Goal: Purchase product/service

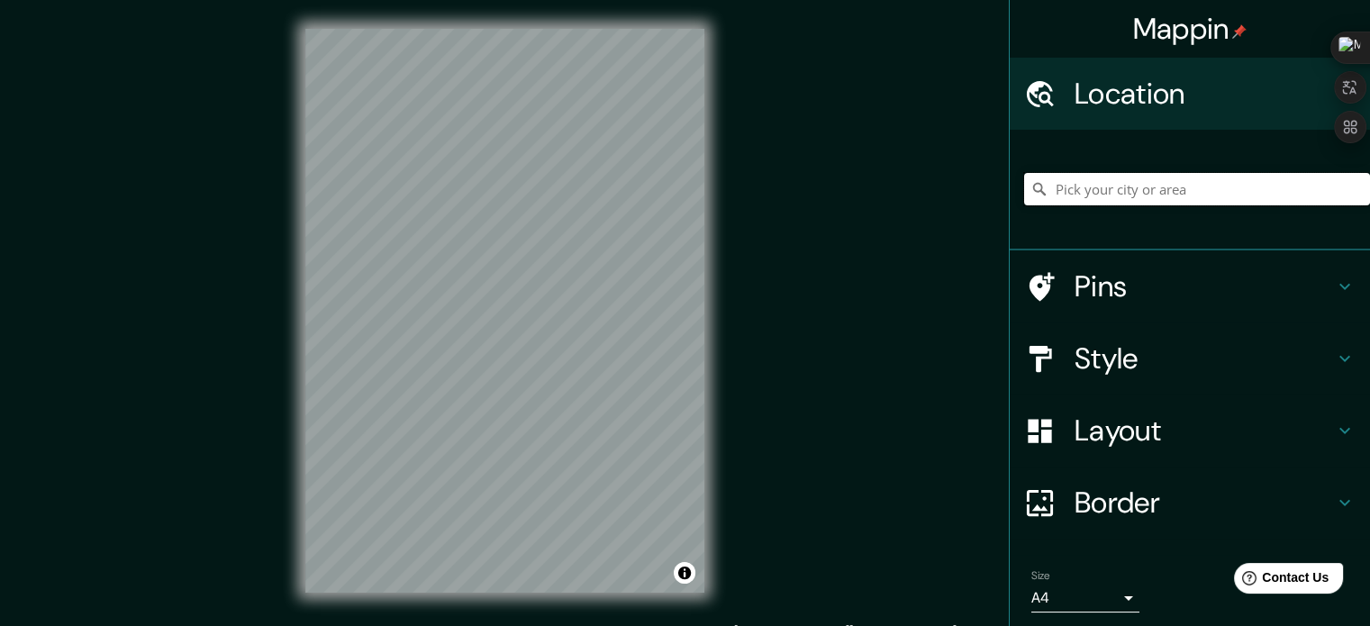
click at [1179, 183] on input "Pick your city or area" at bounding box center [1197, 189] width 346 height 32
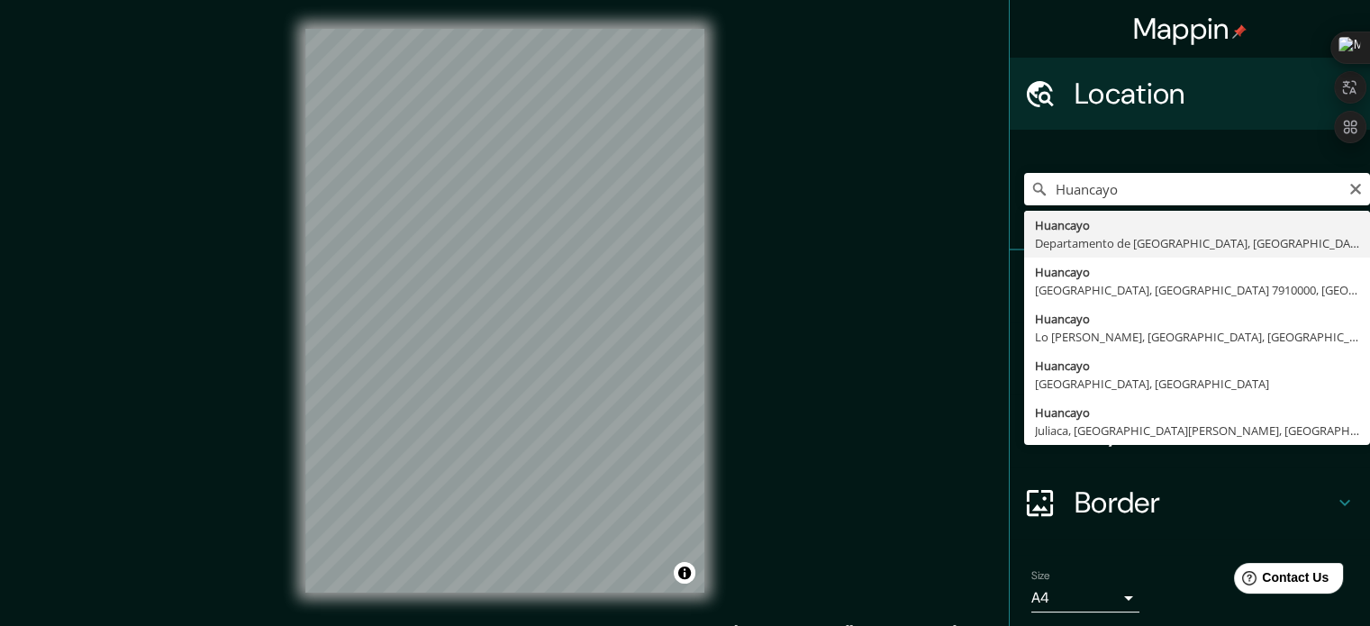
type input "Huancayo, [GEOGRAPHIC_DATA], [GEOGRAPHIC_DATA]"
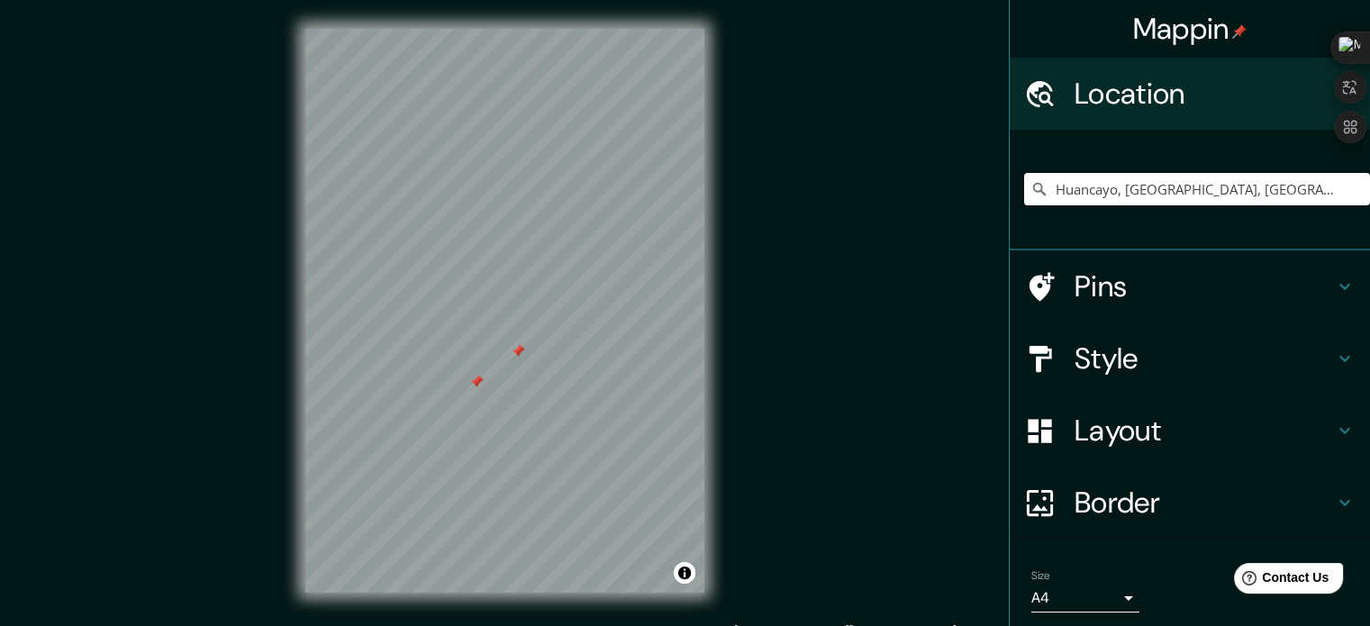
click at [1140, 282] on h4 "Pins" at bounding box center [1203, 286] width 259 height 36
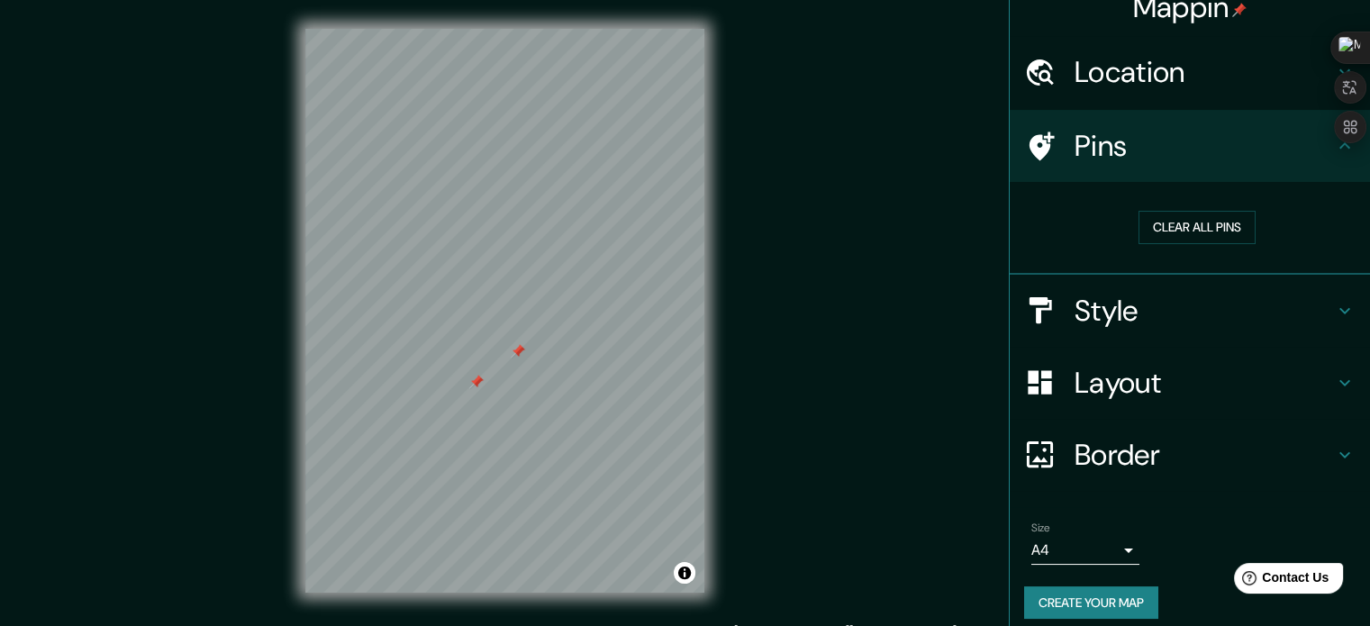
scroll to position [34, 0]
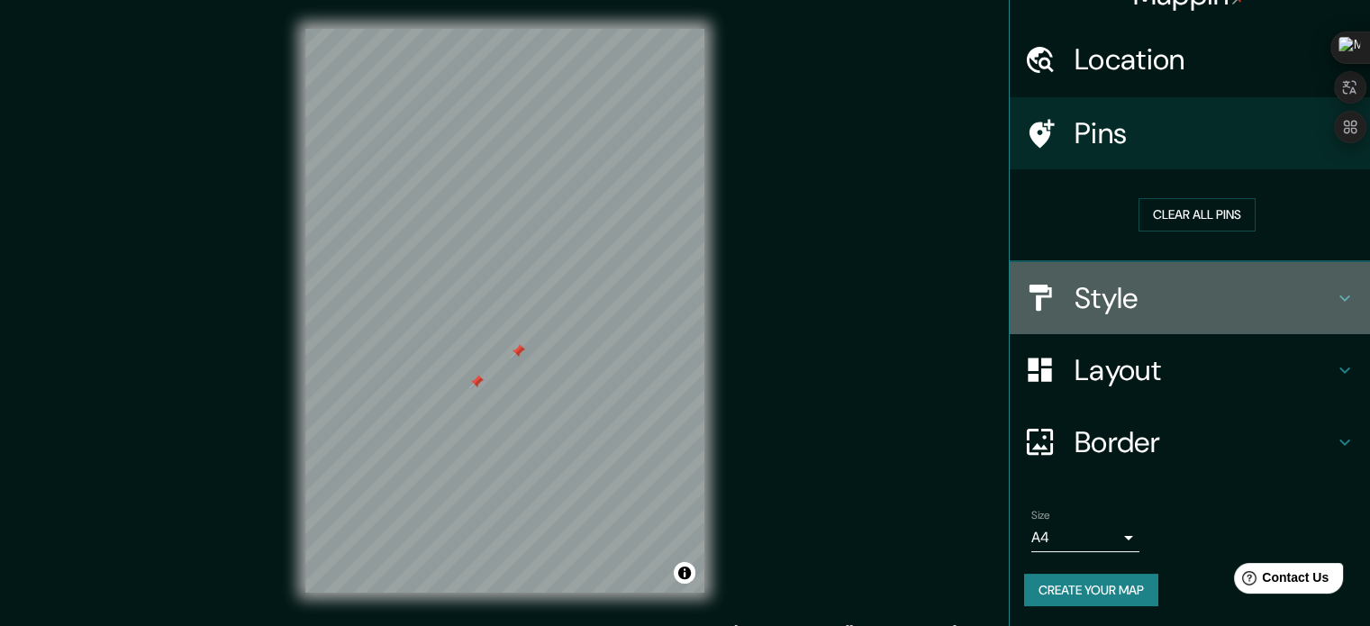
click at [1129, 280] on h4 "Style" at bounding box center [1203, 298] width 259 height 36
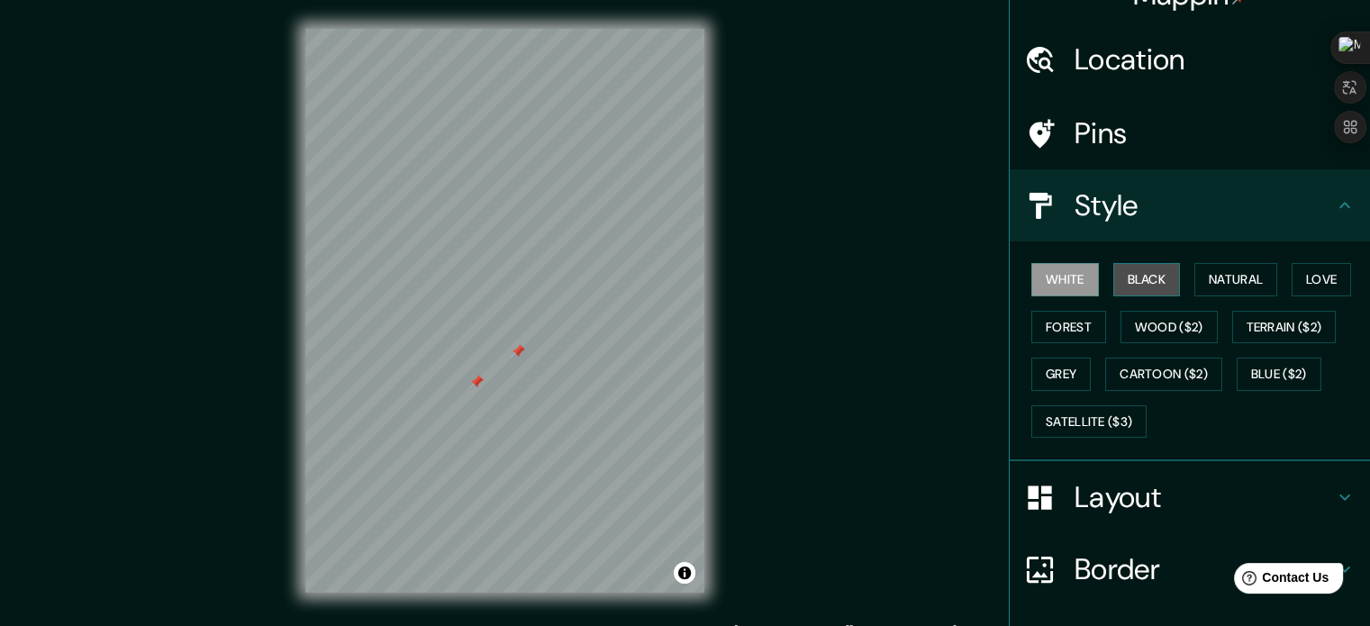
click at [1130, 287] on button "Black" at bounding box center [1147, 279] width 68 height 33
click at [1194, 288] on button "Natural" at bounding box center [1235, 279] width 83 height 33
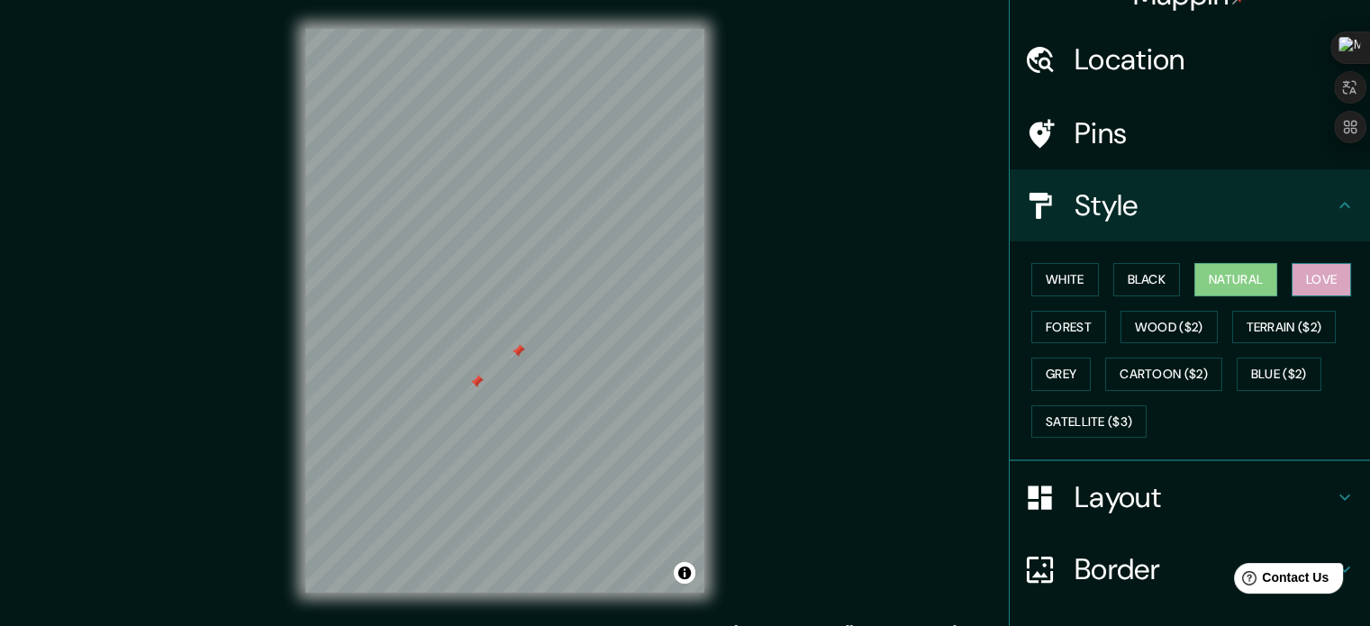
click at [1297, 270] on button "Love" at bounding box center [1320, 279] width 59 height 33
click at [1044, 334] on button "Forest" at bounding box center [1068, 327] width 75 height 33
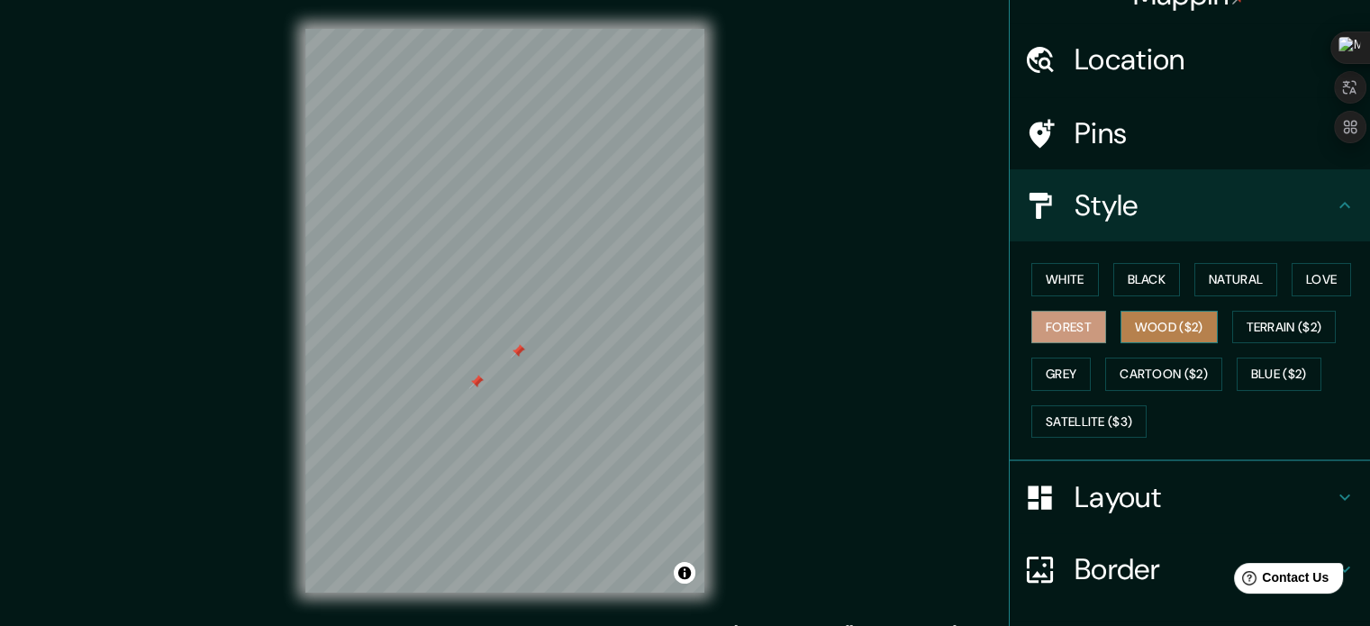
click at [1142, 317] on button "Wood ($2)" at bounding box center [1168, 327] width 97 height 33
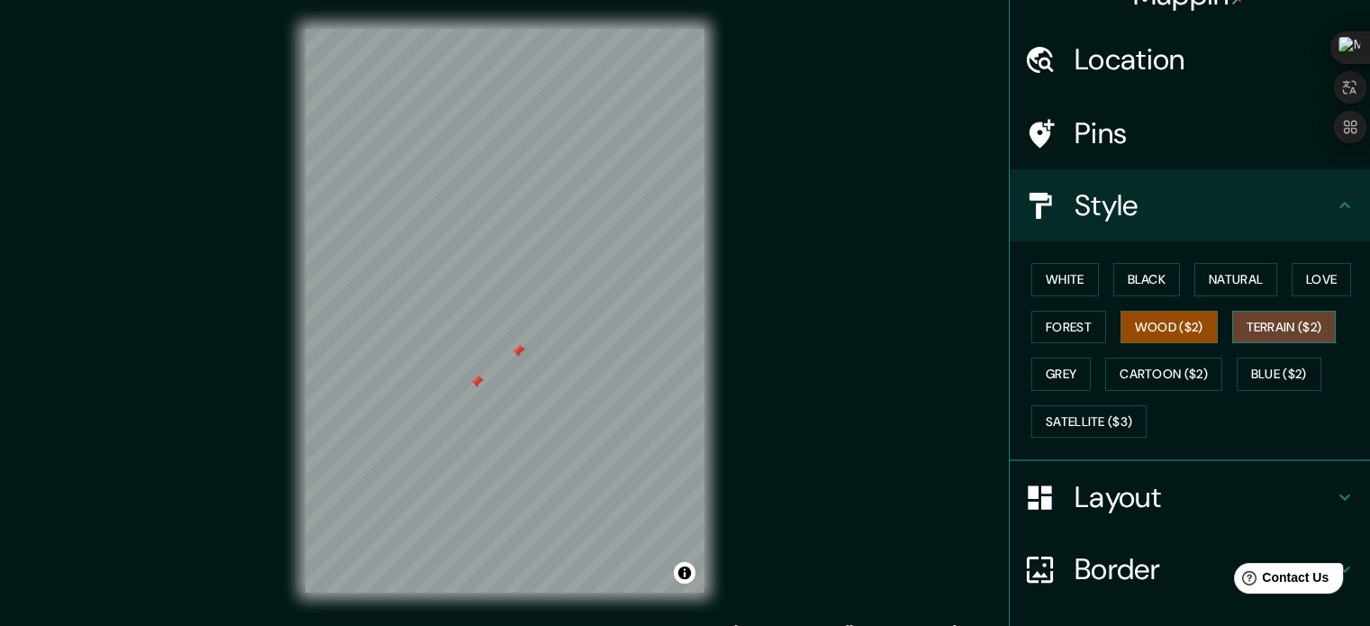
click at [1275, 330] on button "Terrain ($2)" at bounding box center [1284, 327] width 104 height 33
click at [1068, 382] on button "Grey" at bounding box center [1060, 374] width 59 height 33
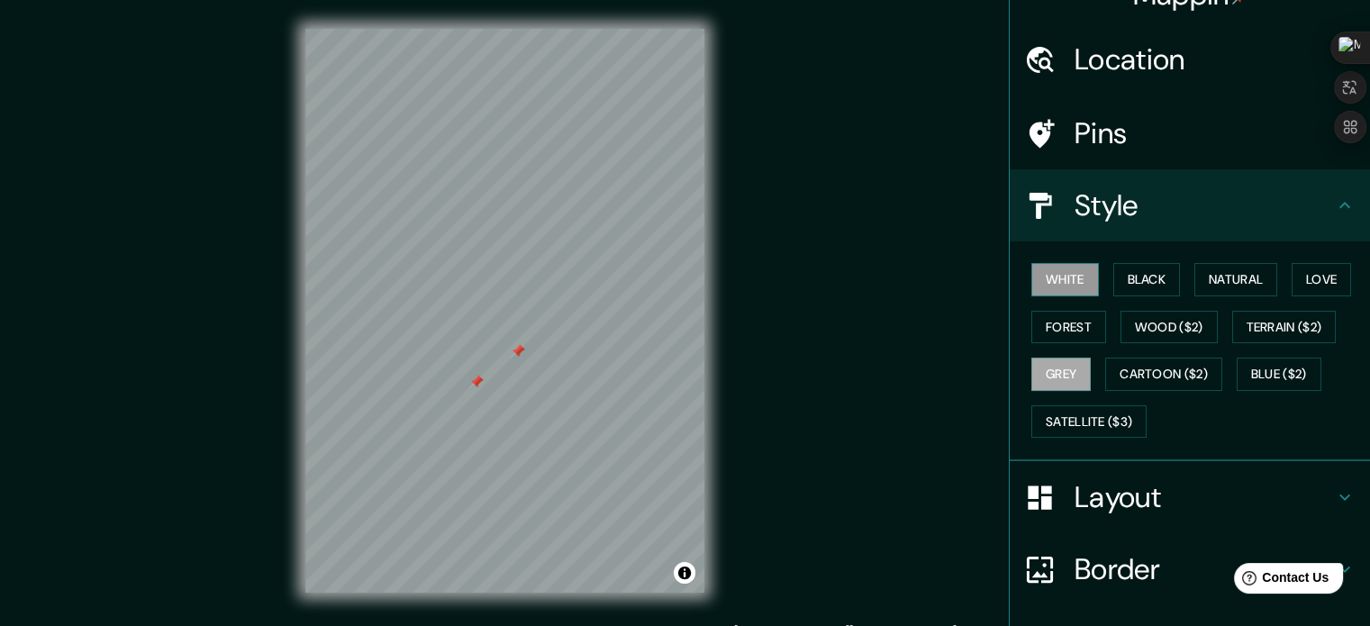
click at [1036, 269] on button "White" at bounding box center [1065, 279] width 68 height 33
click at [1097, 410] on button "Satellite ($3)" at bounding box center [1088, 421] width 115 height 33
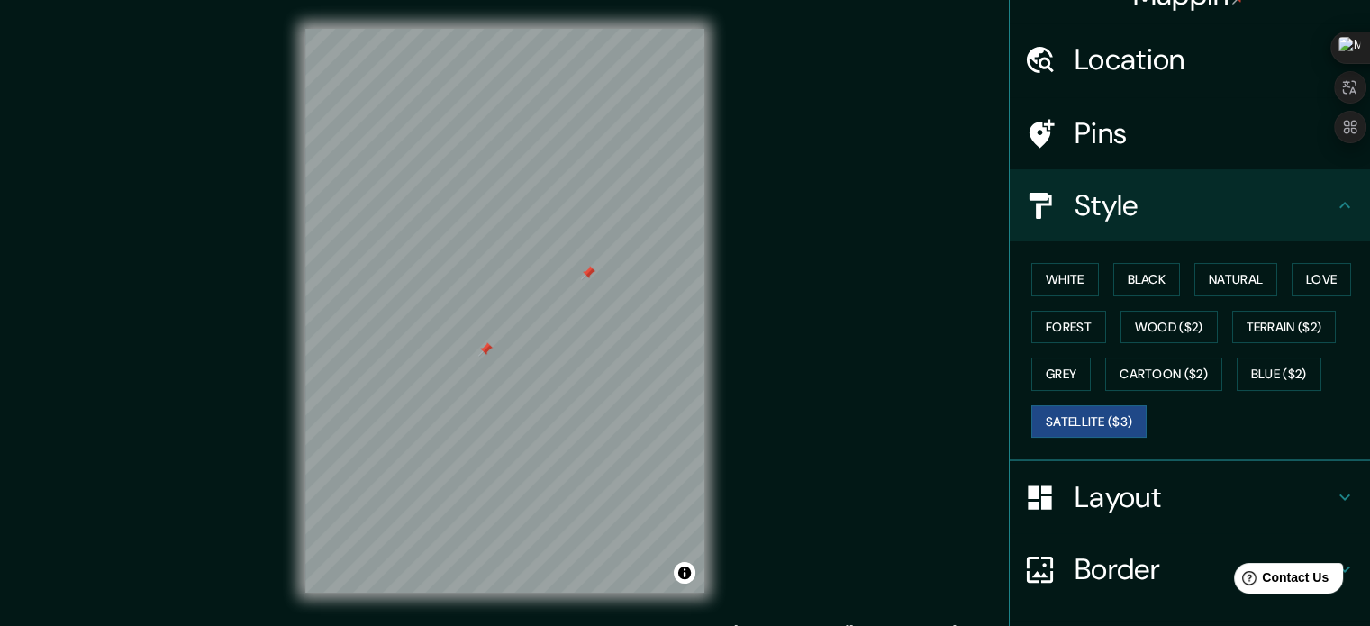
drag, startPoint x: 474, startPoint y: 363, endPoint x: 487, endPoint y: 356, distance: 15.3
click at [487, 356] on div at bounding box center [485, 349] width 14 height 14
click at [484, 346] on div at bounding box center [485, 349] width 14 height 14
click at [592, 277] on div at bounding box center [588, 273] width 14 height 14
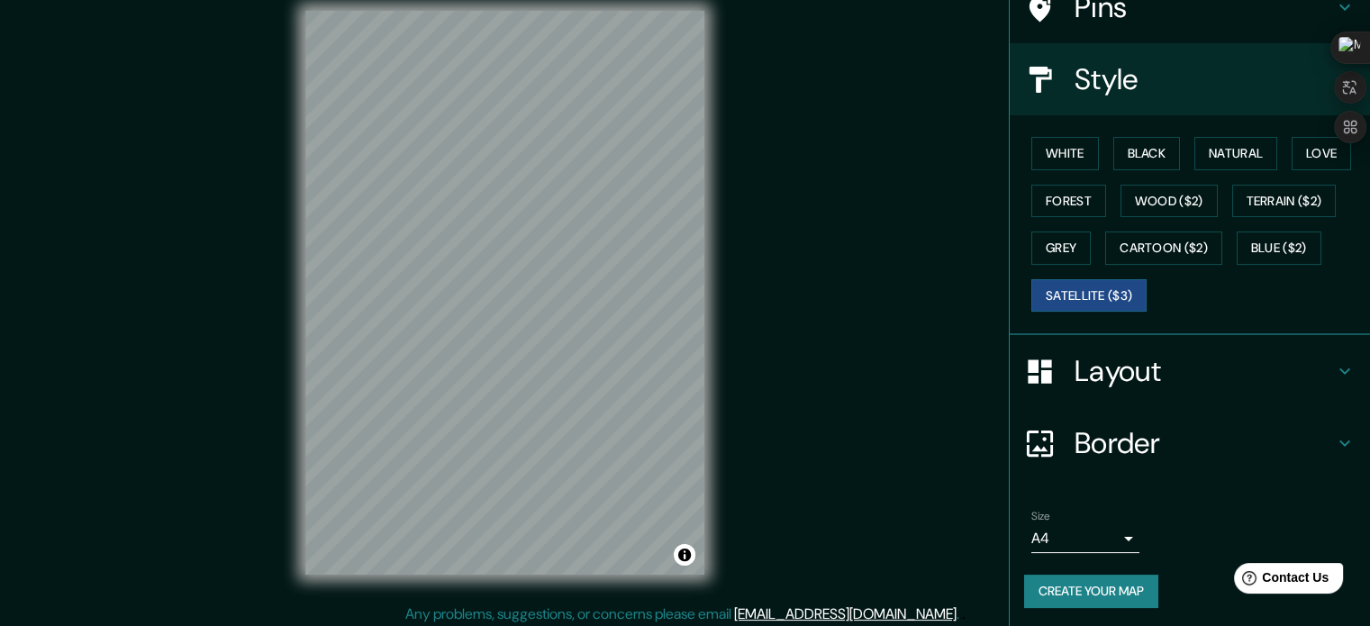
scroll to position [23, 0]
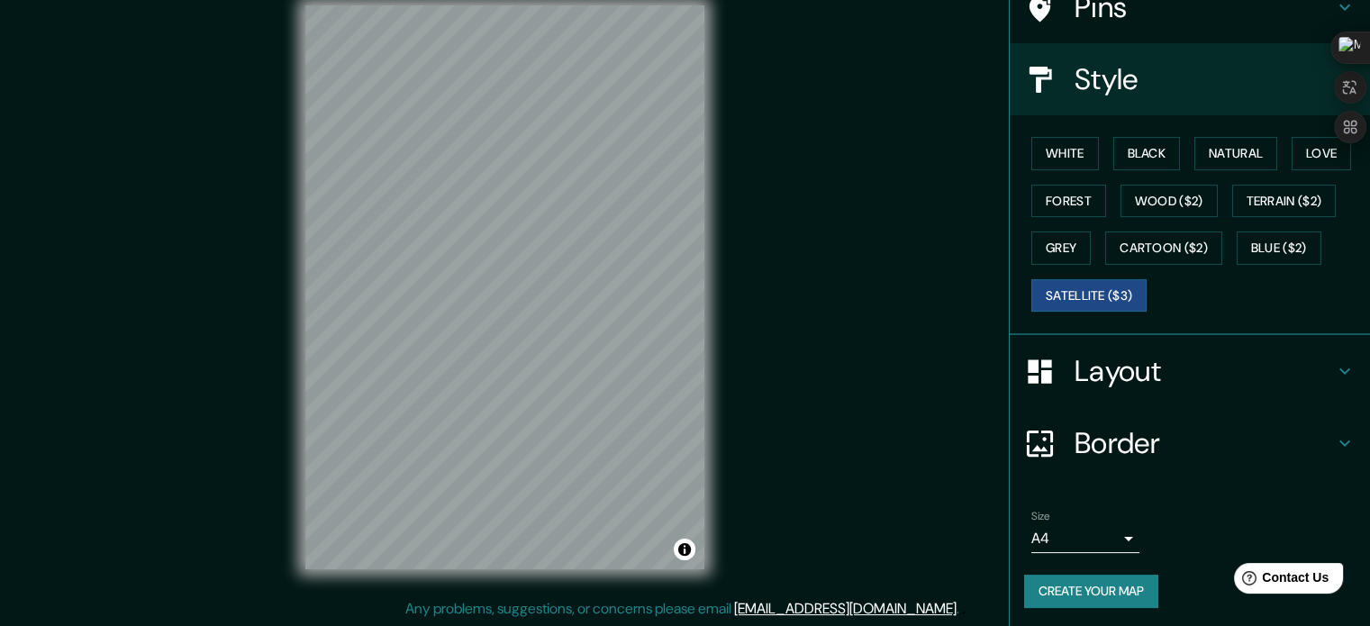
click at [801, 378] on div "Mappin Location [GEOGRAPHIC_DATA], [GEOGRAPHIC_DATA], [GEOGRAPHIC_DATA] Pins St…" at bounding box center [685, 302] width 1370 height 650
click at [1149, 202] on button "Wood ($2)" at bounding box center [1168, 201] width 97 height 33
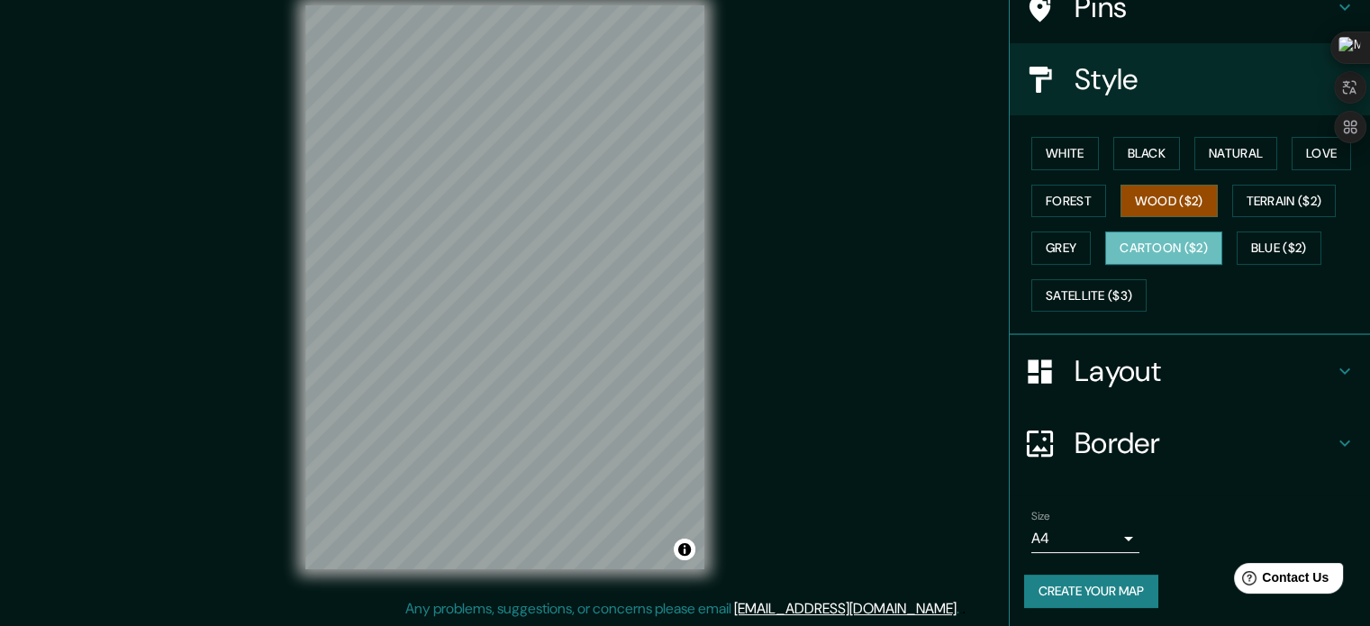
click at [1120, 237] on button "Cartoon ($2)" at bounding box center [1163, 247] width 117 height 33
click at [1257, 182] on div "White Black Natural Love Forest Wood ($2) Terrain ($2) Grey Cartoon ($2) Blue (…" at bounding box center [1197, 224] width 346 height 189
click at [1258, 200] on button "Terrain ($2)" at bounding box center [1284, 201] width 104 height 33
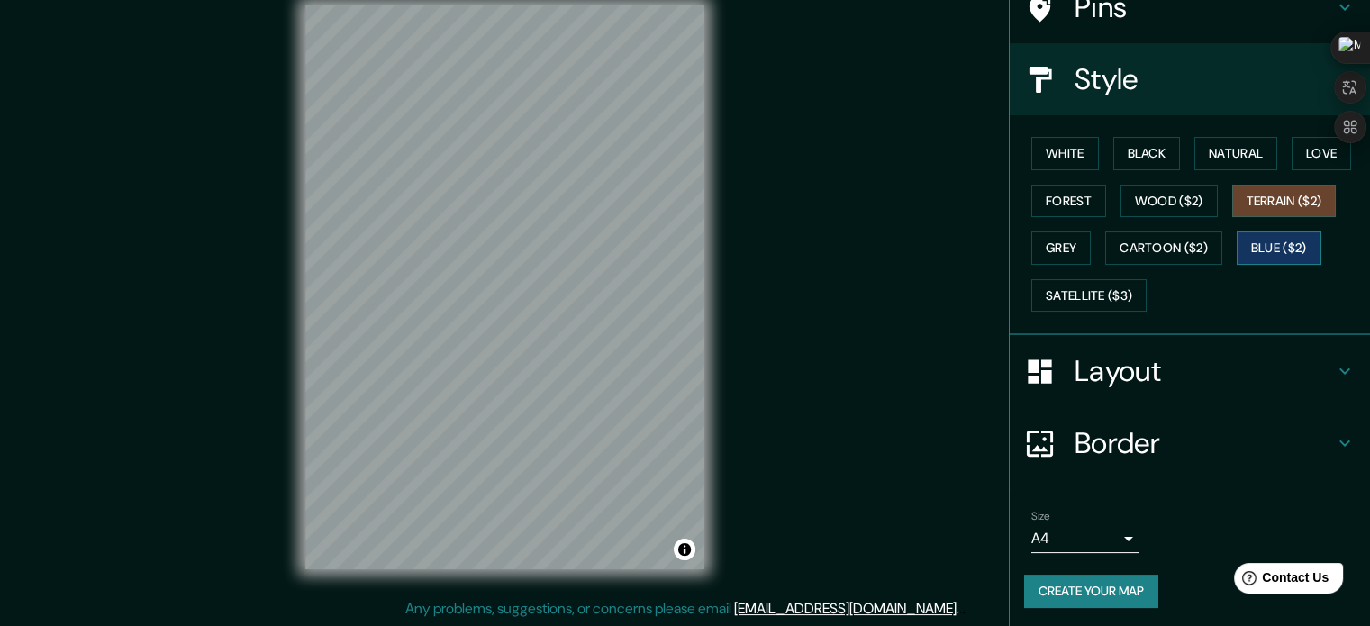
click at [1249, 241] on button "Blue ($2)" at bounding box center [1278, 247] width 85 height 33
click at [1145, 237] on button "Cartoon ($2)" at bounding box center [1163, 247] width 117 height 33
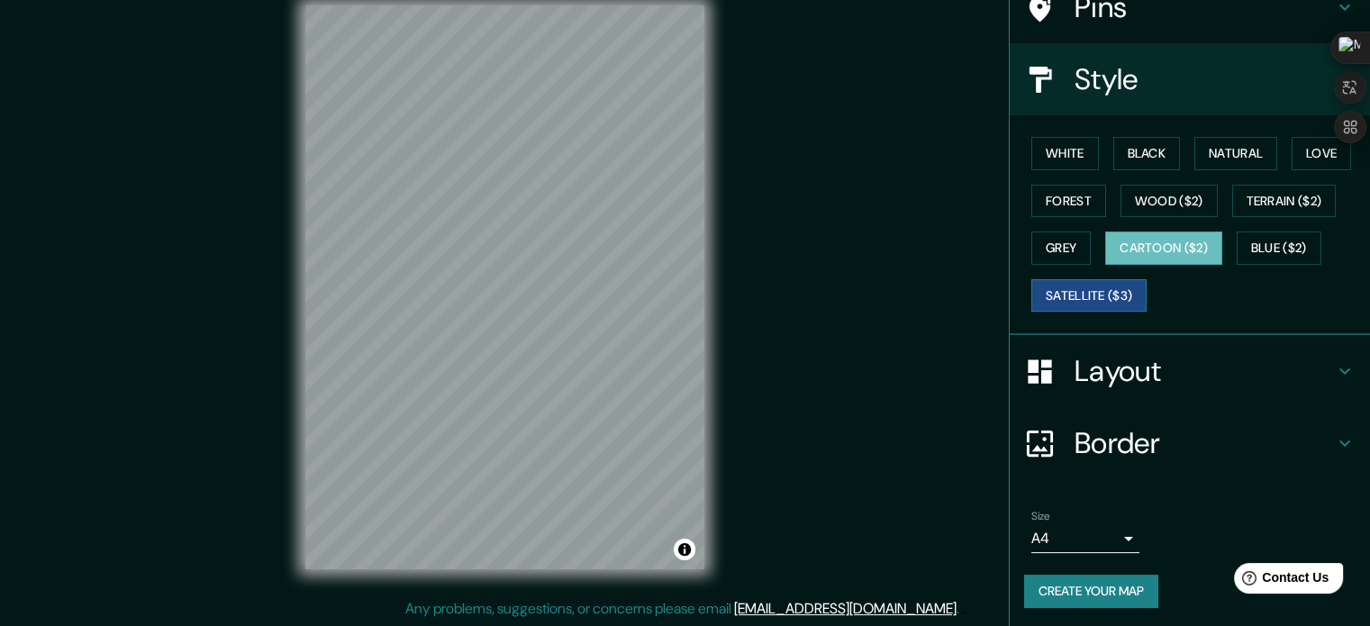
click at [1063, 293] on button "Satellite ($3)" at bounding box center [1088, 295] width 115 height 33
click at [1261, 244] on button "Blue ($2)" at bounding box center [1278, 247] width 85 height 33
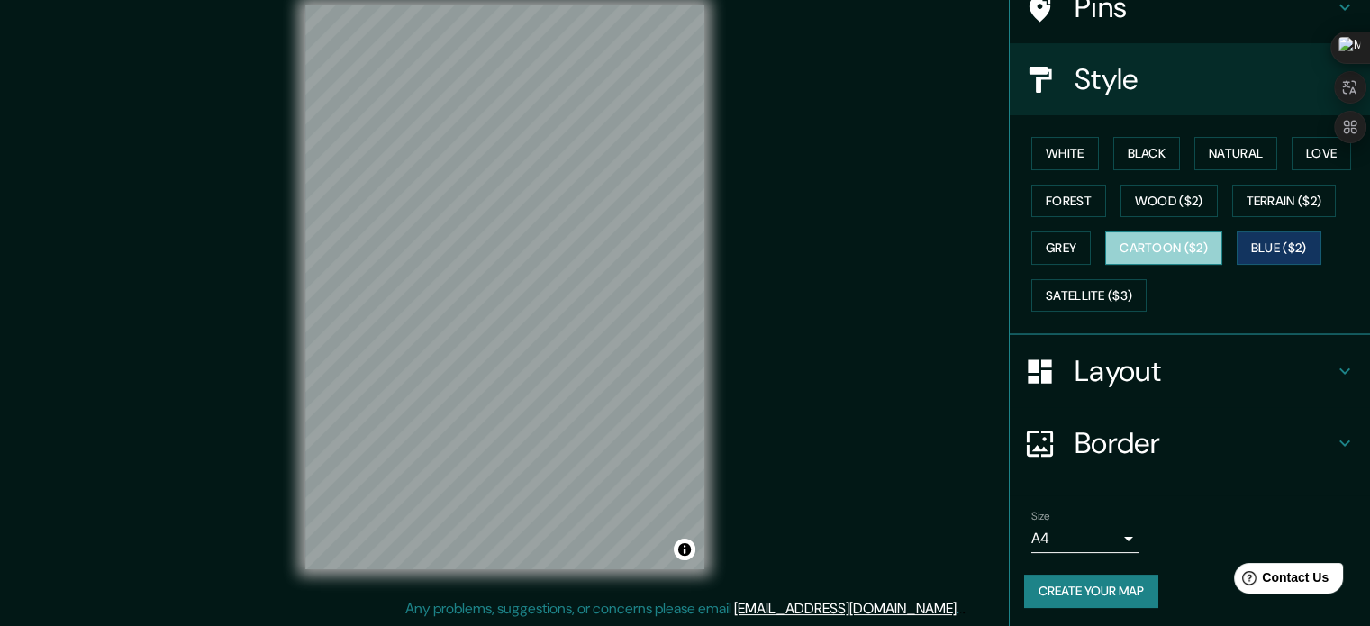
click at [1174, 247] on button "Cartoon ($2)" at bounding box center [1163, 247] width 117 height 33
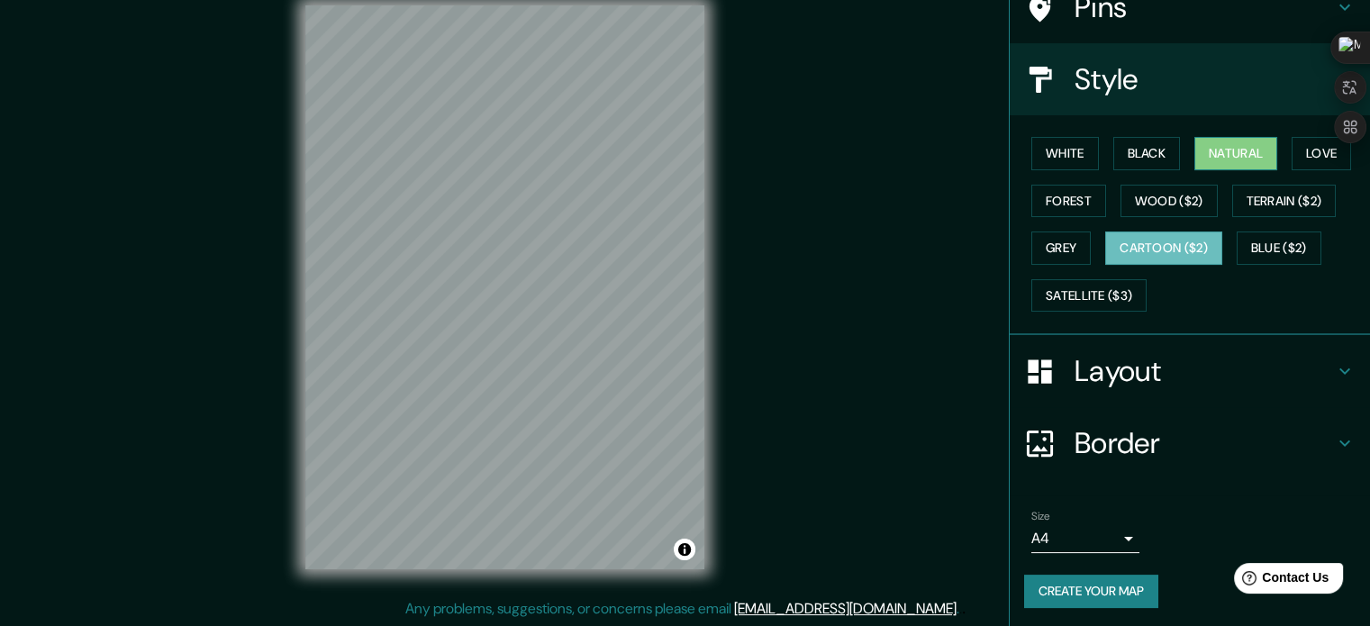
click at [1245, 165] on button "Natural" at bounding box center [1235, 153] width 83 height 33
click at [1307, 147] on button "Love" at bounding box center [1320, 153] width 59 height 33
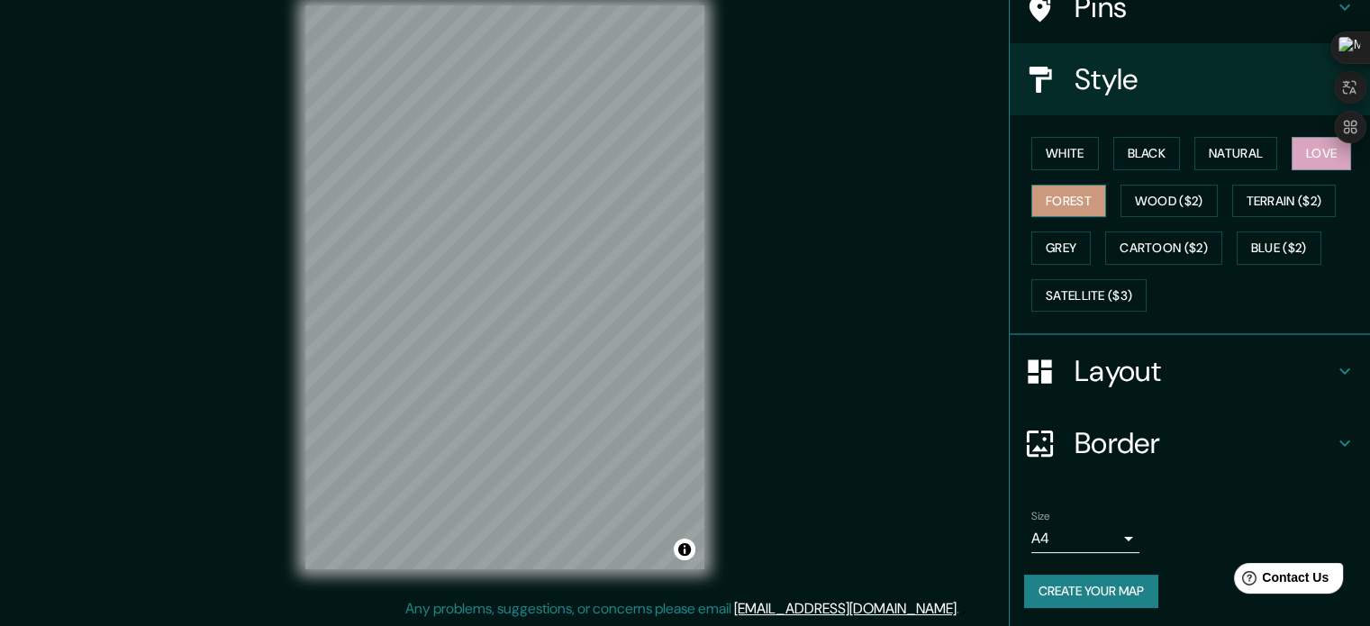
click at [1068, 215] on button "Forest" at bounding box center [1068, 201] width 75 height 33
click at [1118, 161] on button "Black" at bounding box center [1147, 153] width 68 height 33
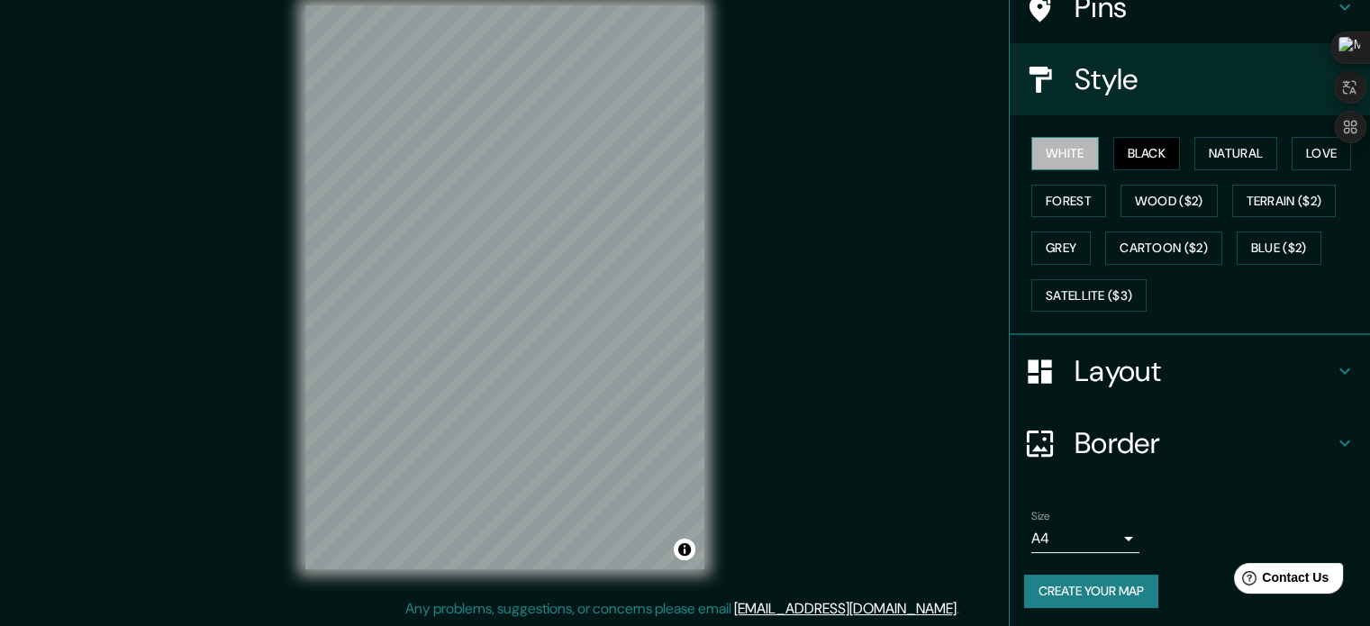
click at [1059, 165] on button "White" at bounding box center [1065, 153] width 68 height 33
click at [1199, 367] on h4 "Layout" at bounding box center [1203, 371] width 259 height 36
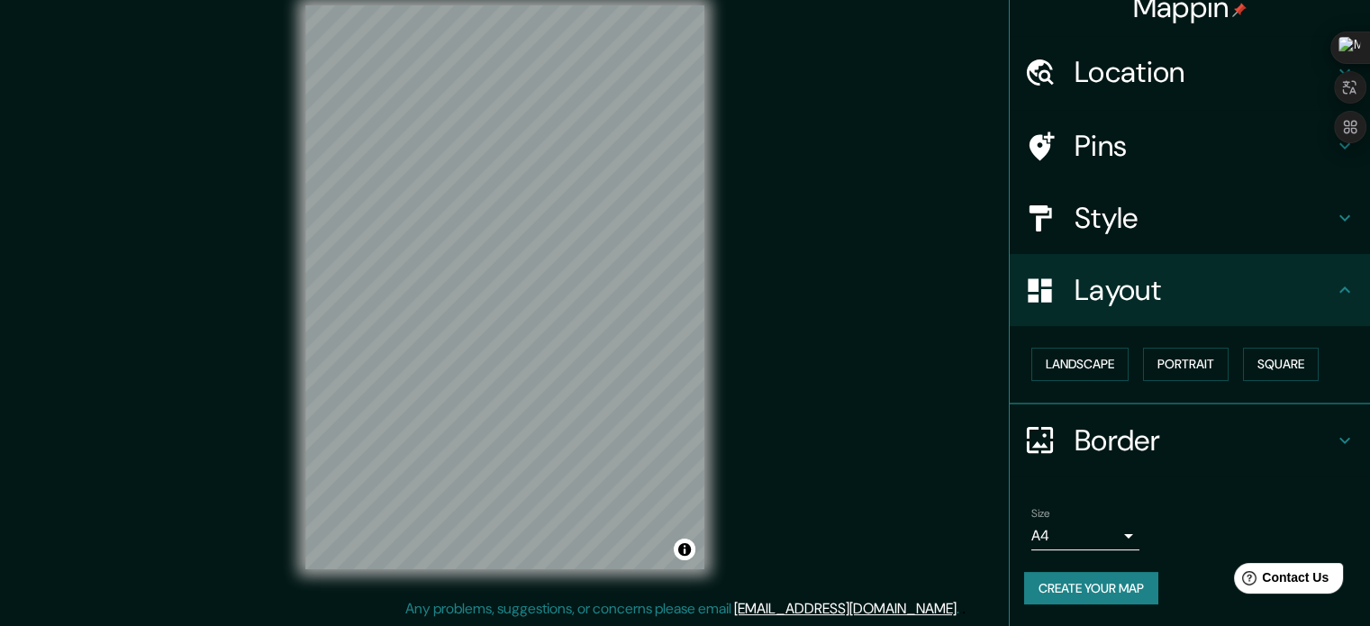
scroll to position [20, 0]
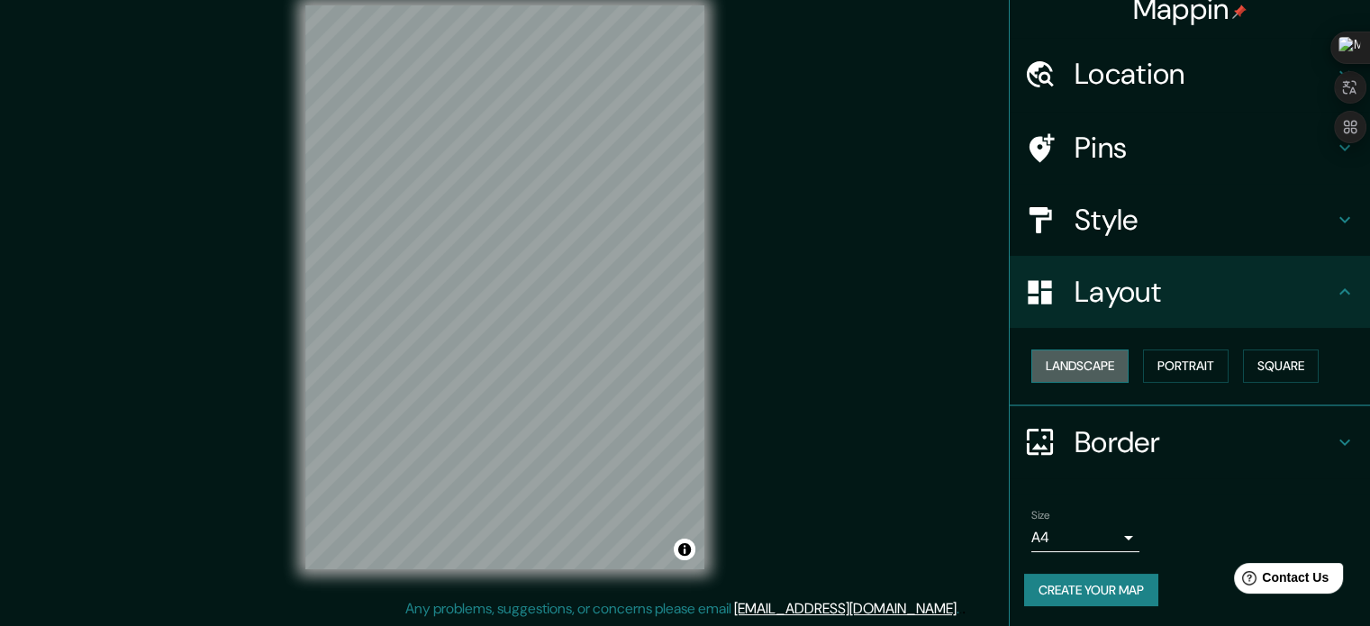
click at [1074, 367] on button "Landscape" at bounding box center [1079, 365] width 97 height 33
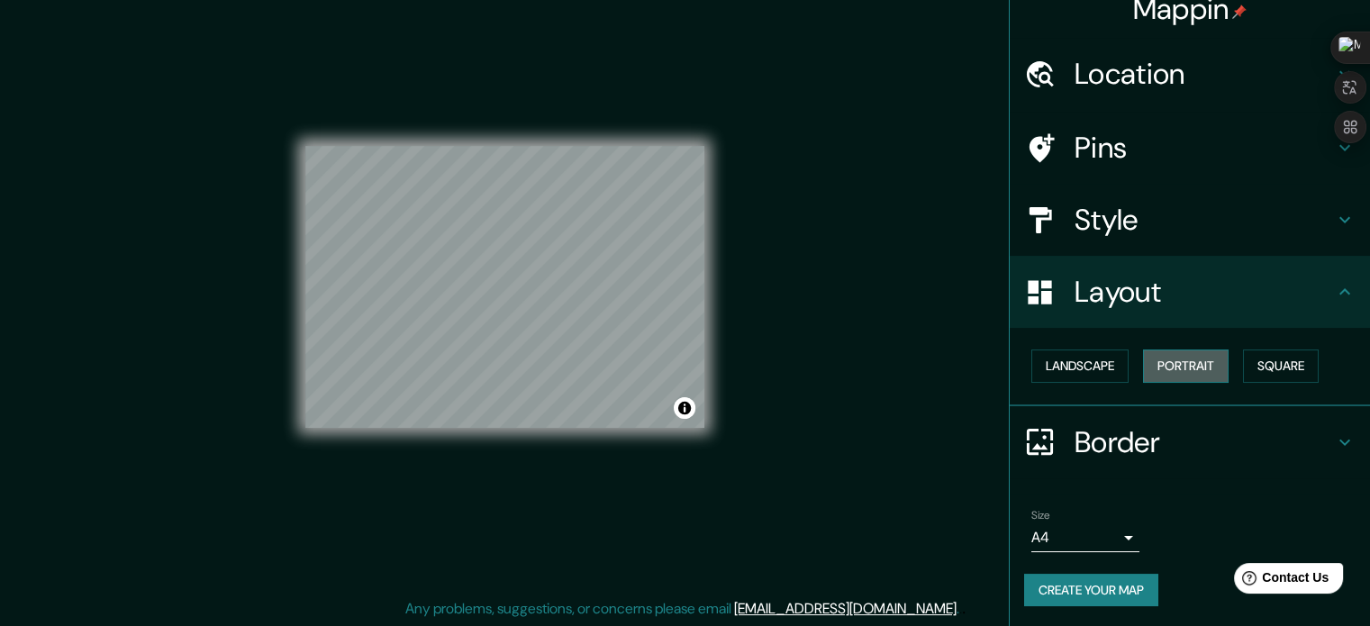
click at [1154, 361] on button "Portrait" at bounding box center [1186, 365] width 86 height 33
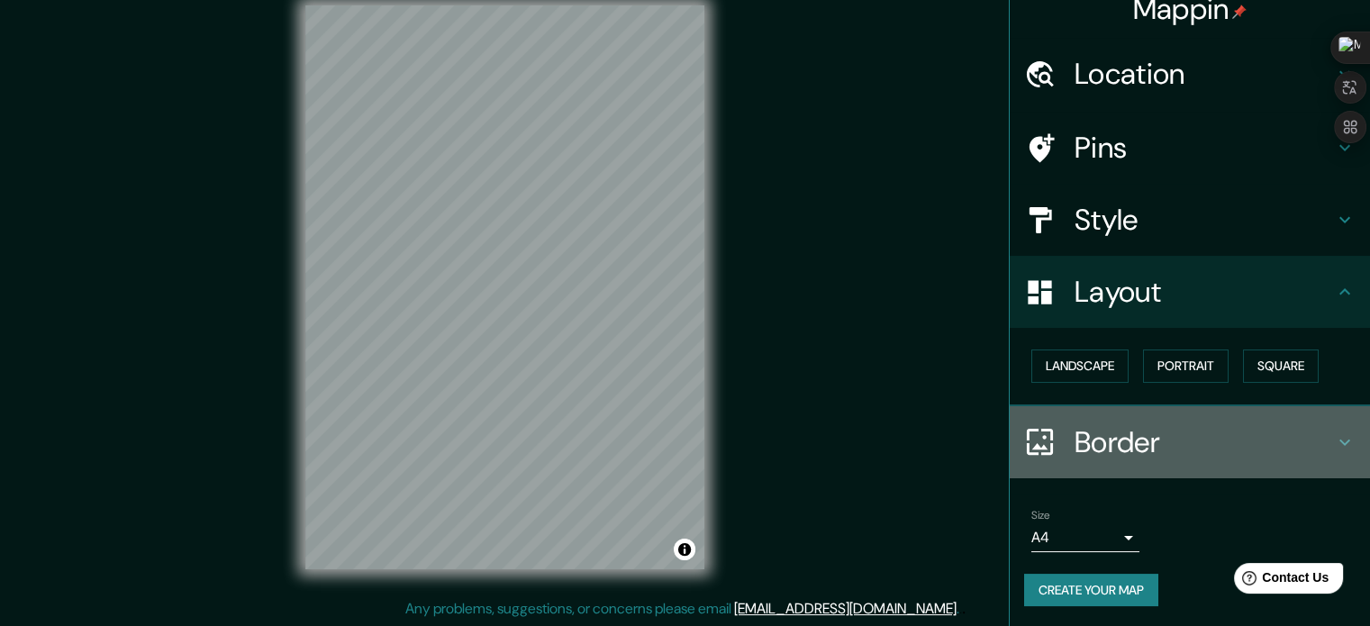
click at [1174, 424] on h4 "Border" at bounding box center [1203, 442] width 259 height 36
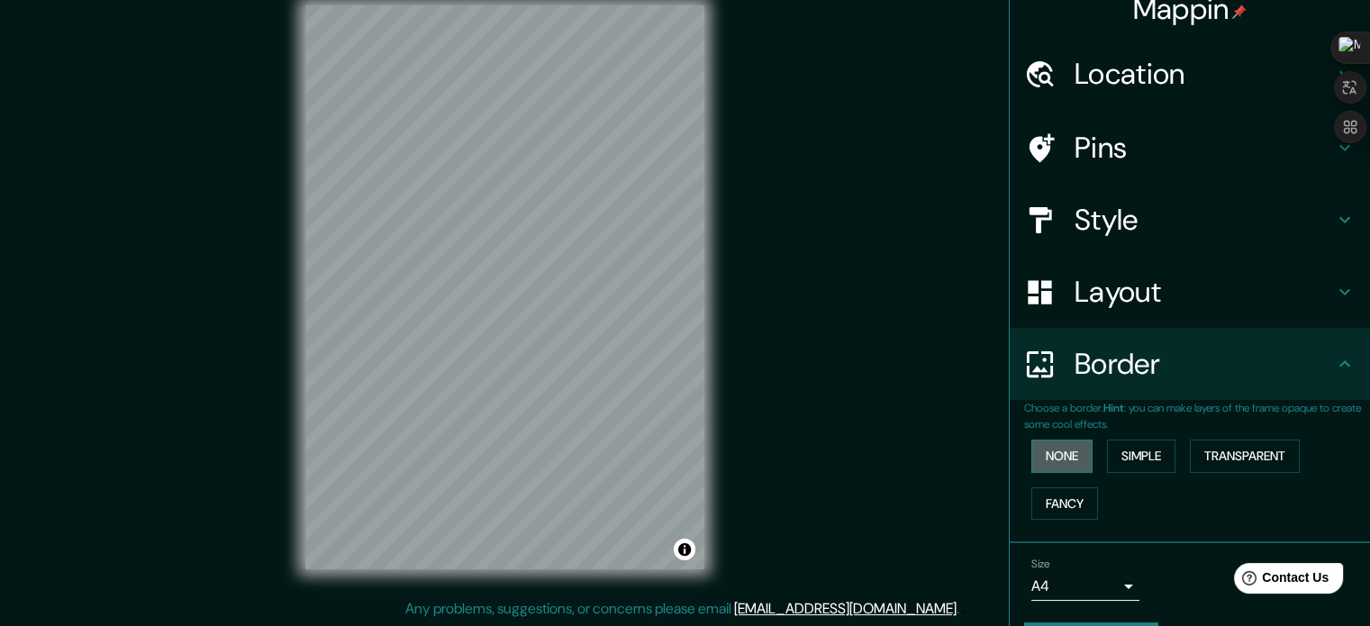
click at [1060, 457] on button "None" at bounding box center [1061, 455] width 61 height 33
click at [1126, 457] on button "Simple" at bounding box center [1141, 455] width 68 height 33
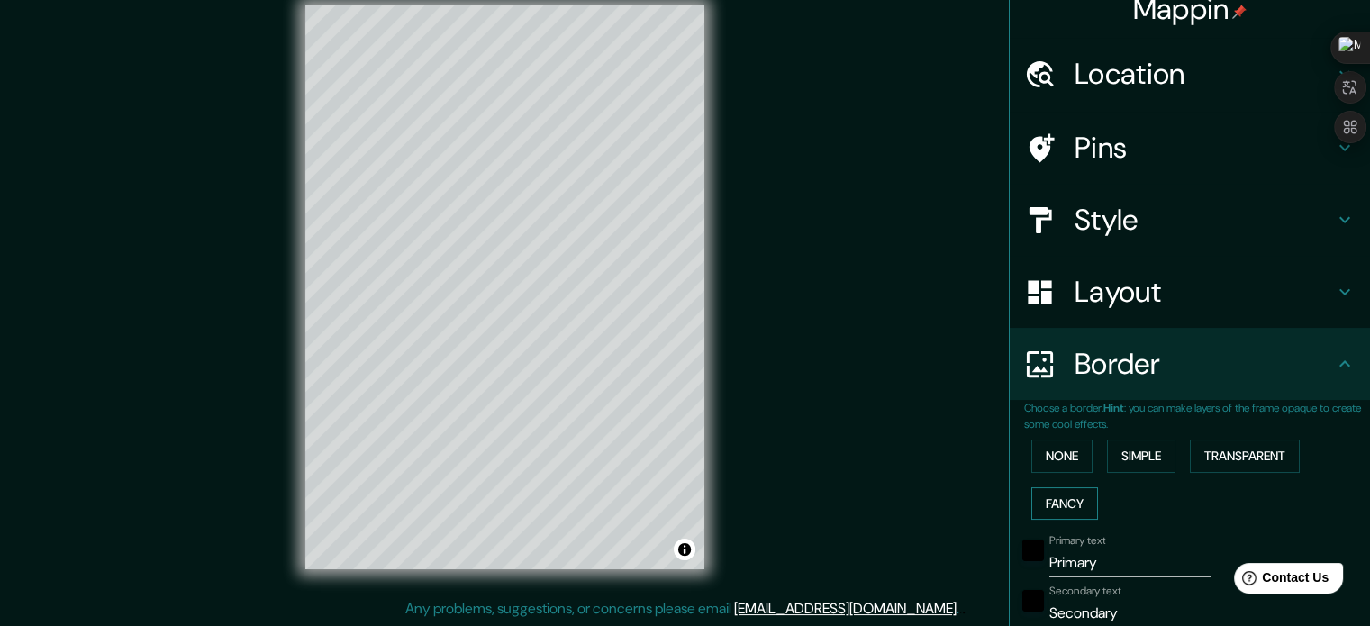
click at [1037, 512] on button "Fancy" at bounding box center [1064, 503] width 67 height 33
click at [1248, 449] on button "Transparent" at bounding box center [1245, 455] width 110 height 33
click at [1064, 459] on button "None" at bounding box center [1061, 455] width 61 height 33
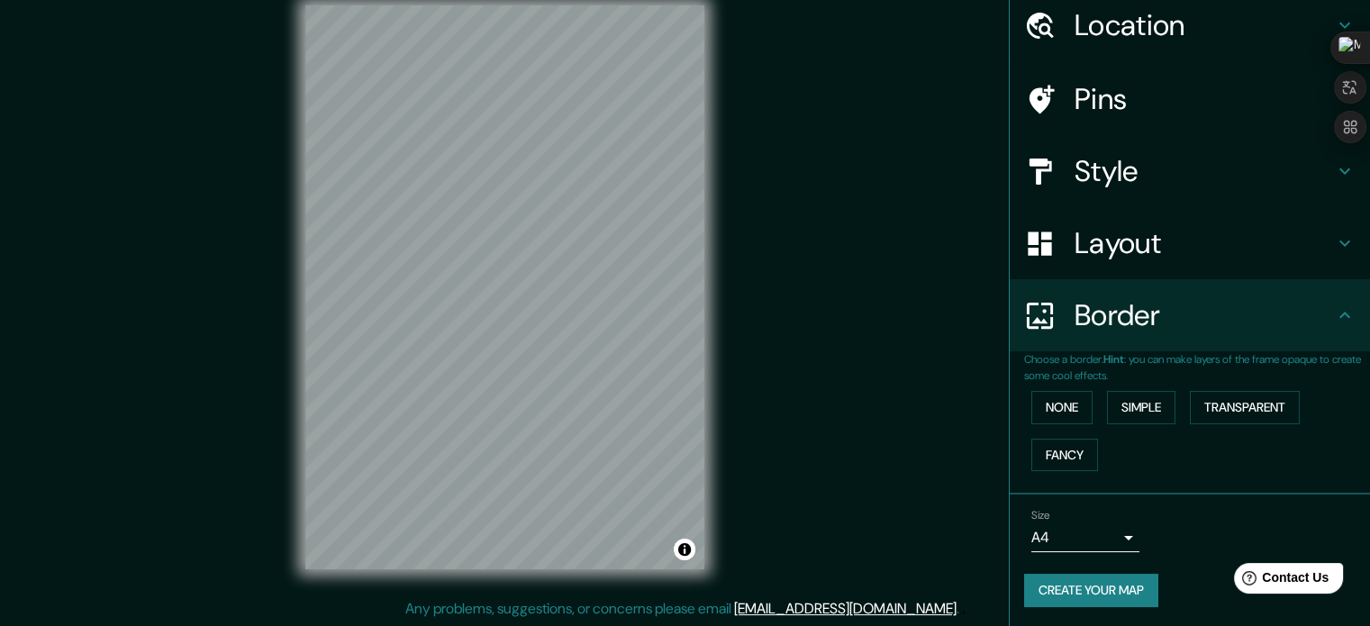
scroll to position [0, 0]
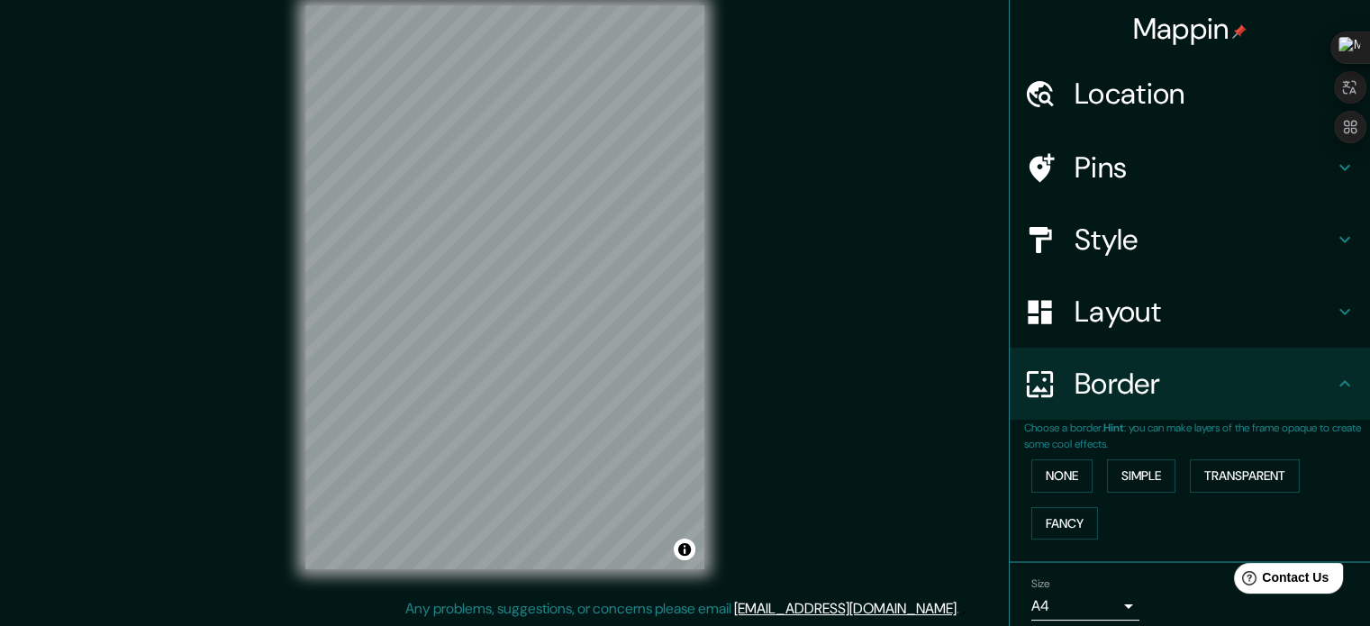
click at [1135, 98] on h4 "Location" at bounding box center [1203, 94] width 259 height 36
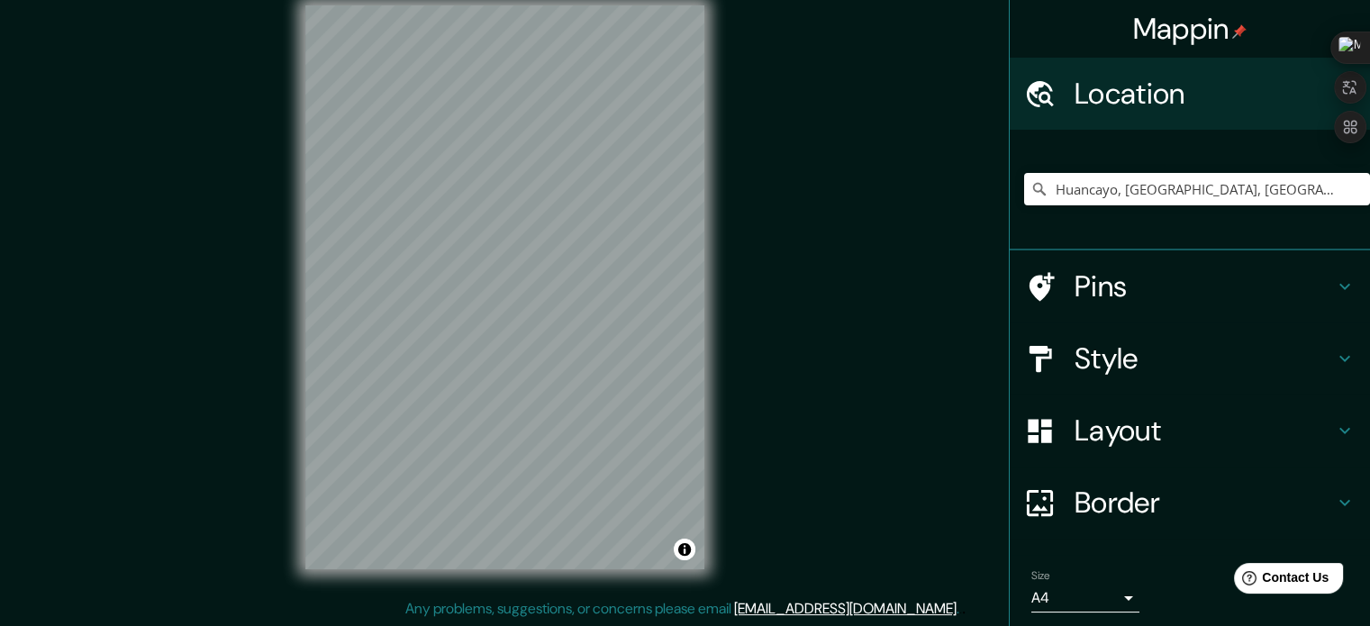
click at [1122, 288] on h4 "Pins" at bounding box center [1203, 286] width 259 height 36
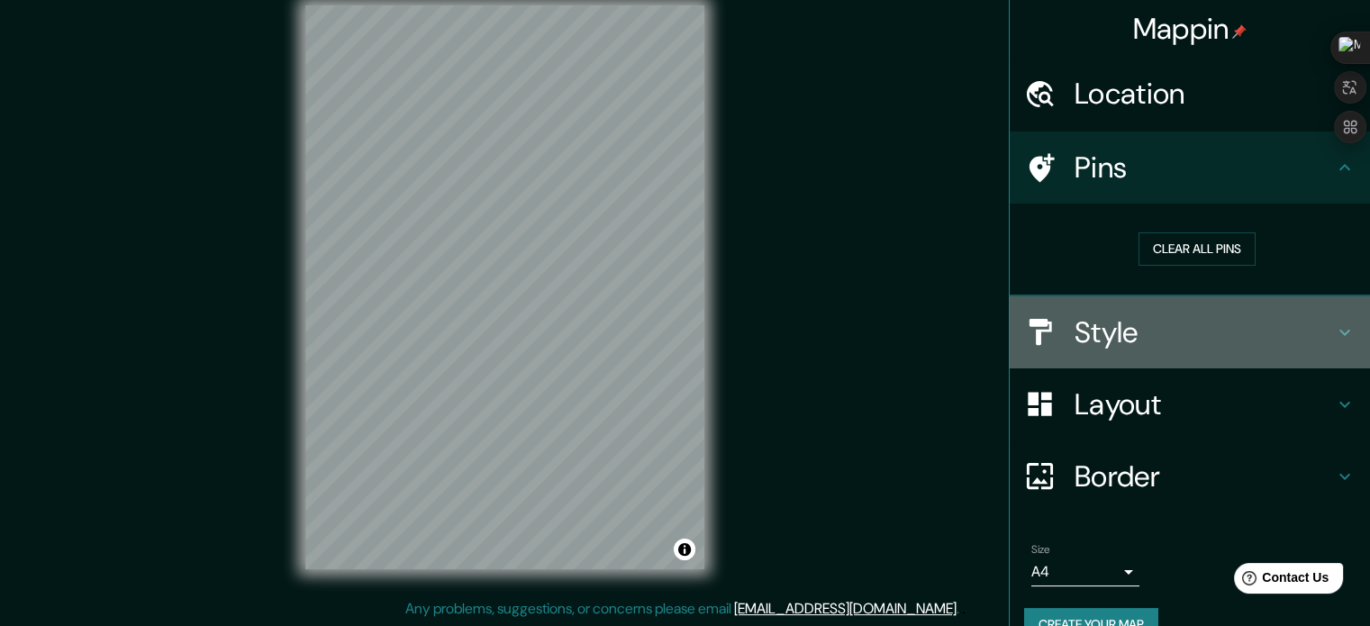
click at [1145, 332] on h4 "Style" at bounding box center [1203, 332] width 259 height 36
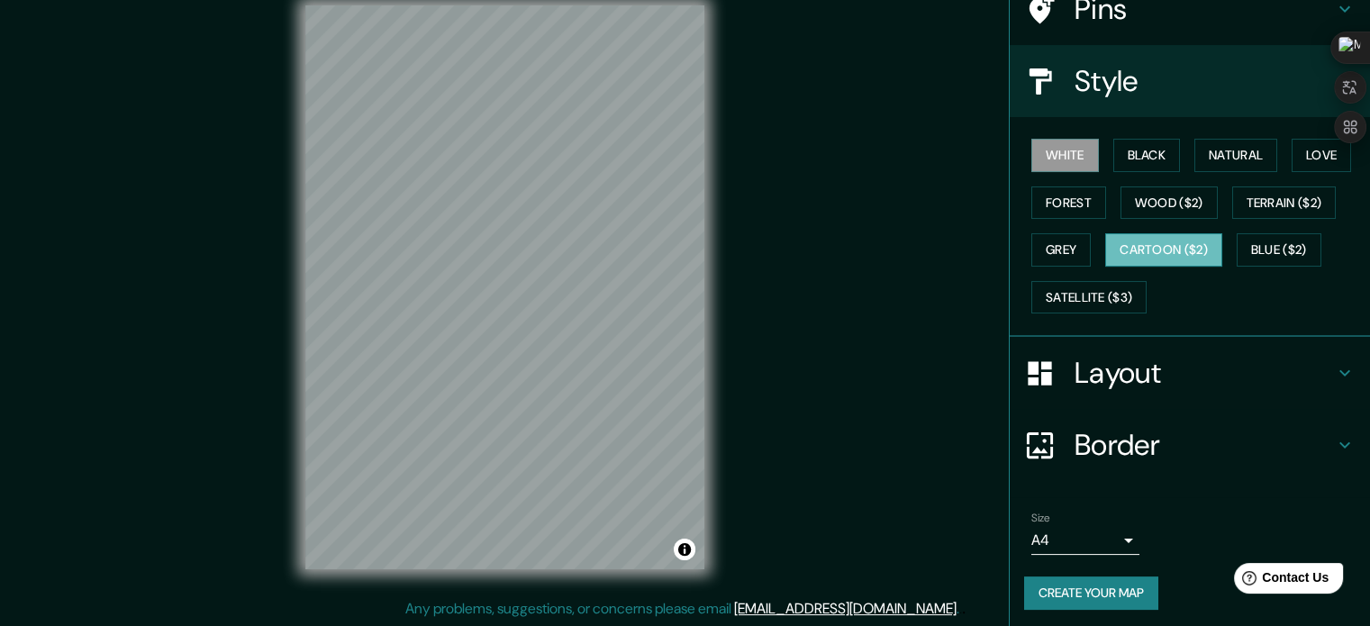
scroll to position [160, 0]
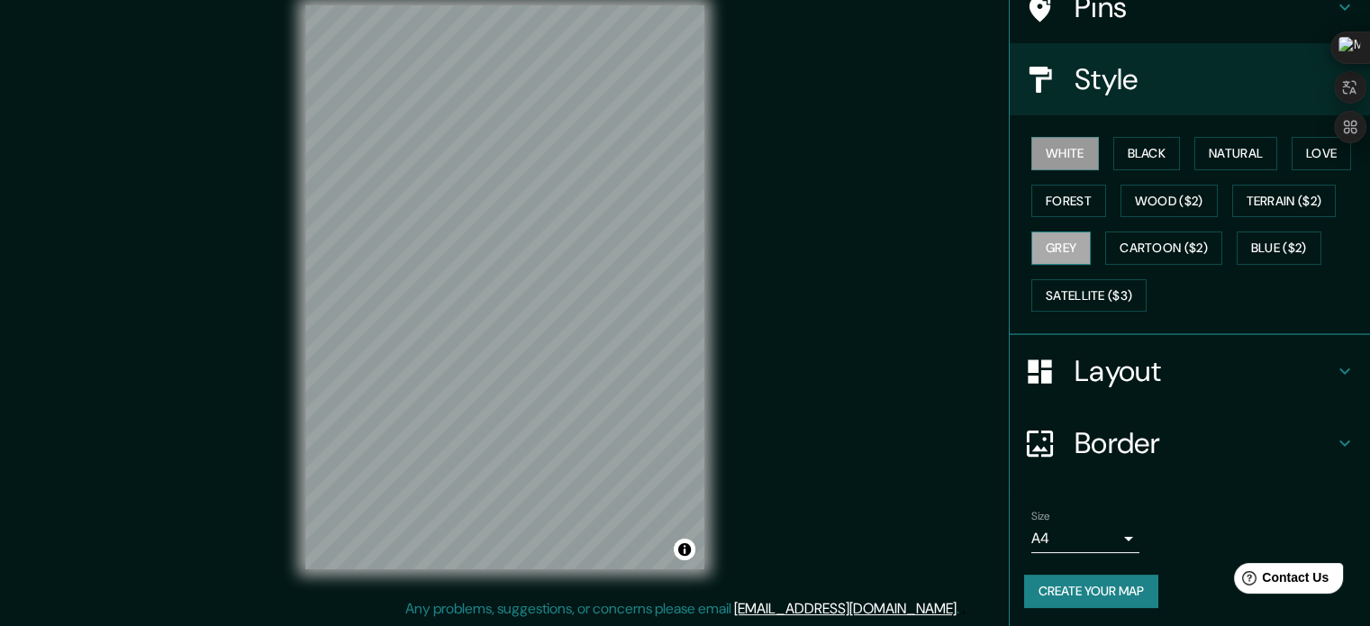
click at [1064, 246] on button "Grey" at bounding box center [1060, 247] width 59 height 33
click at [1109, 248] on button "Cartoon ($2)" at bounding box center [1163, 247] width 117 height 33
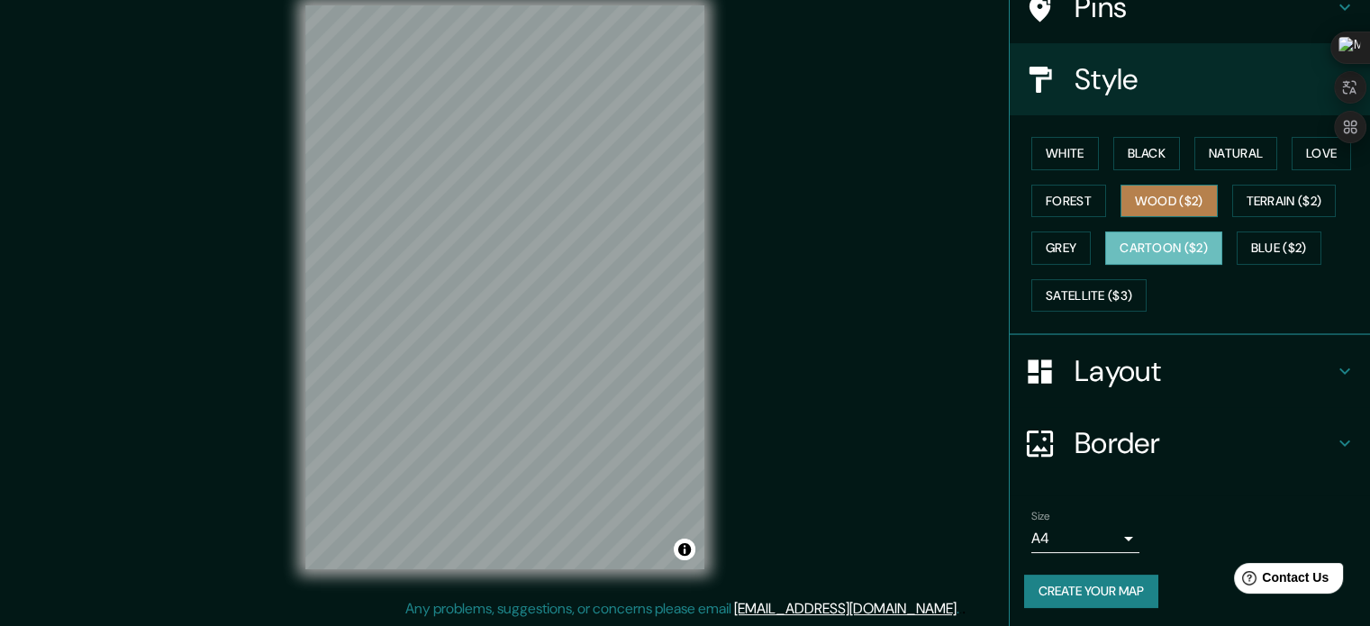
click at [1180, 201] on button "Wood ($2)" at bounding box center [1168, 201] width 97 height 33
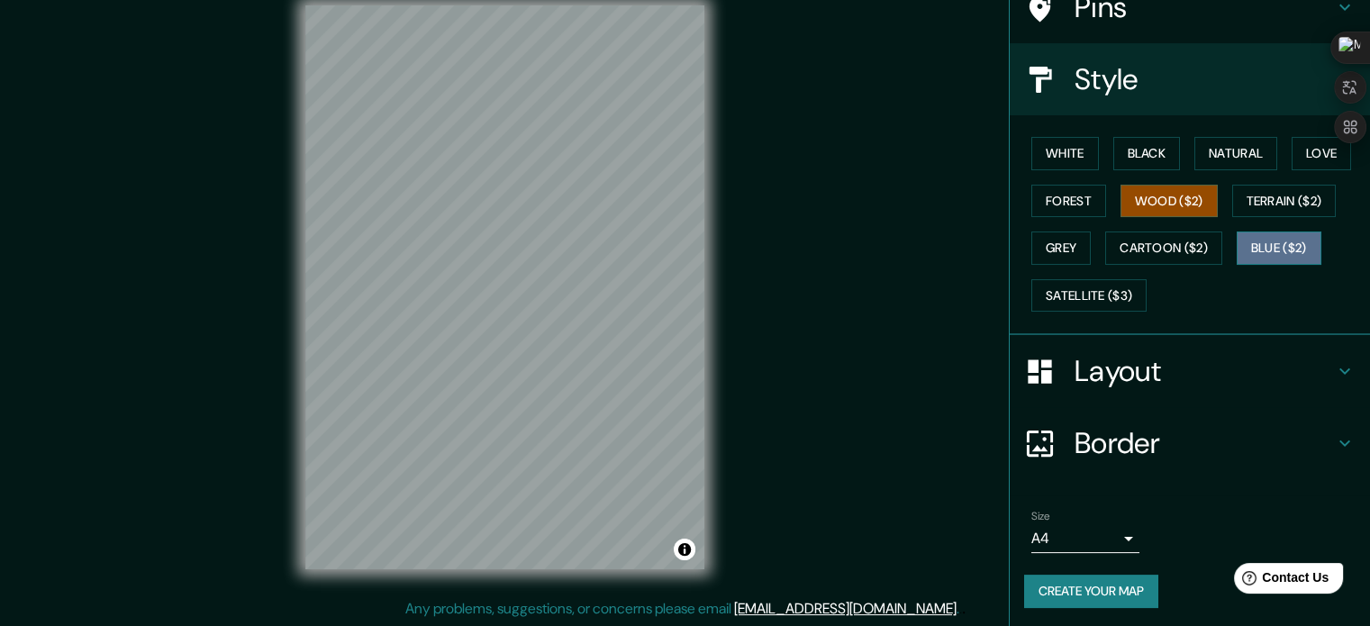
click at [1272, 238] on button "Blue ($2)" at bounding box center [1278, 247] width 85 height 33
